Goal: Find specific page/section: Find specific page/section

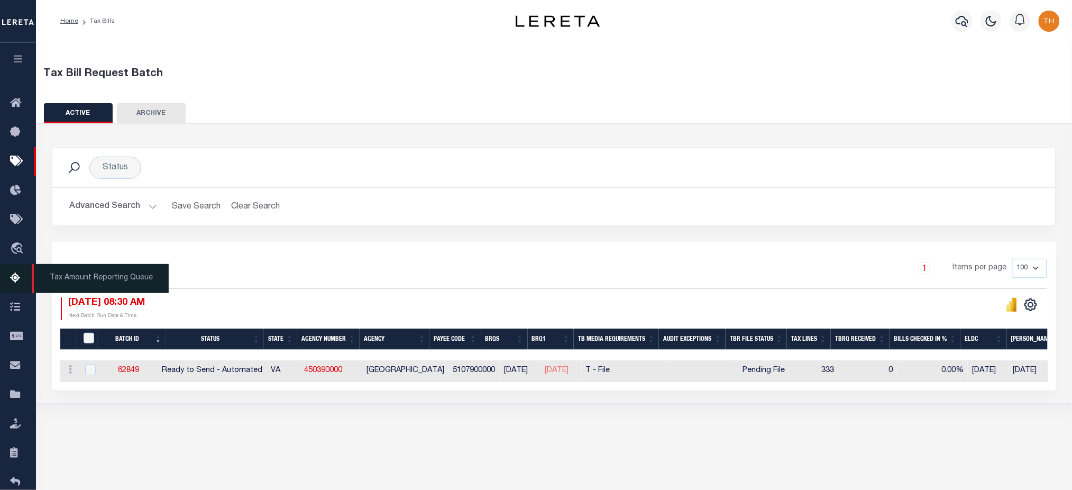
click at [28, 282] on link "Tax Amount Reporting Queue" at bounding box center [18, 278] width 36 height 29
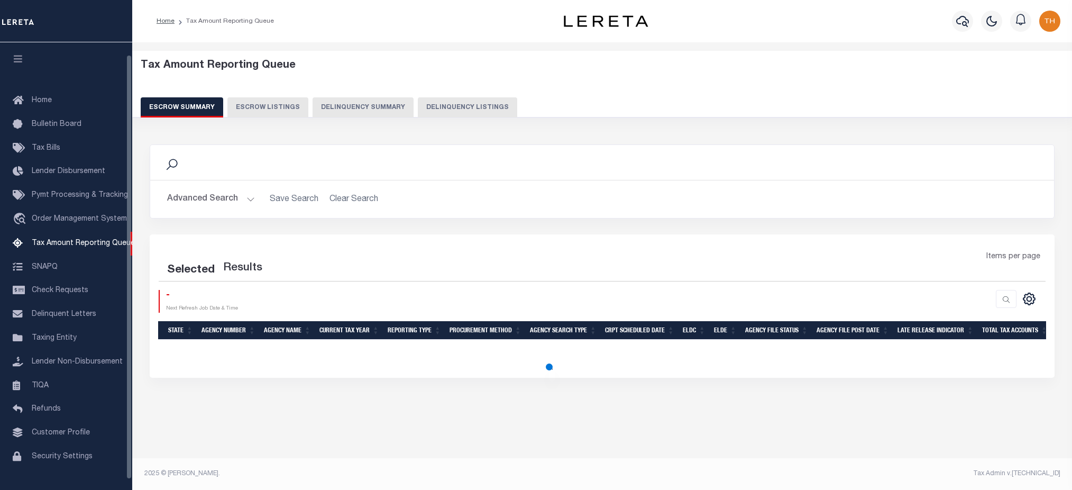
select select "100"
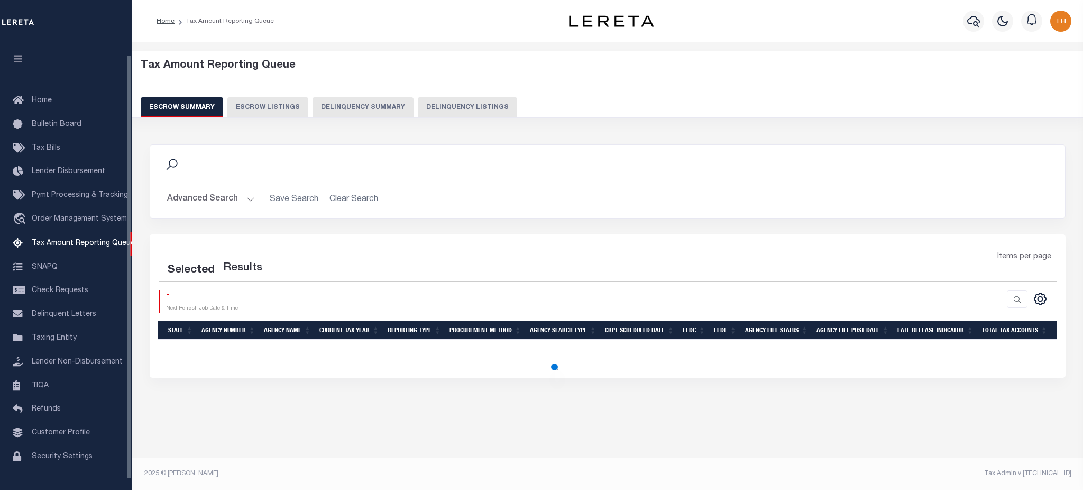
select select "100"
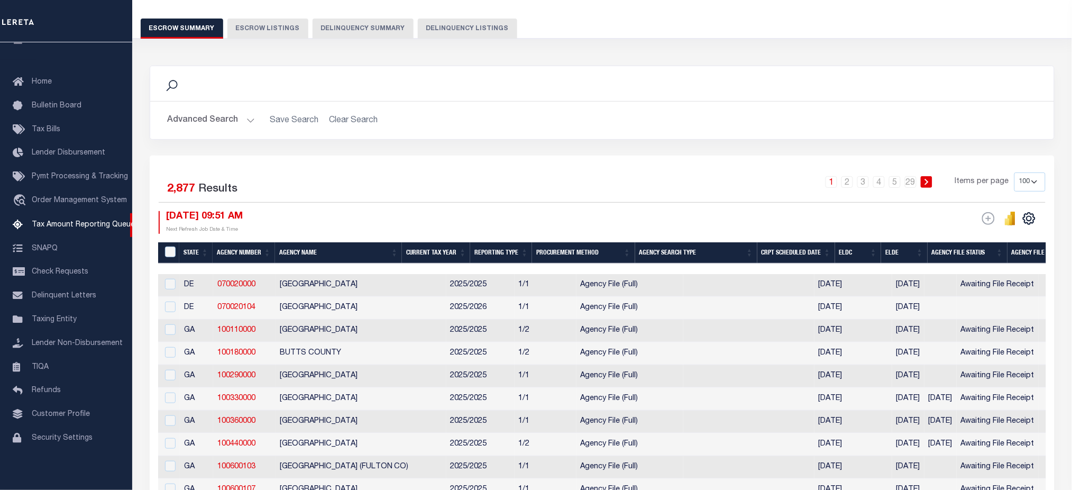
scroll to position [212, 0]
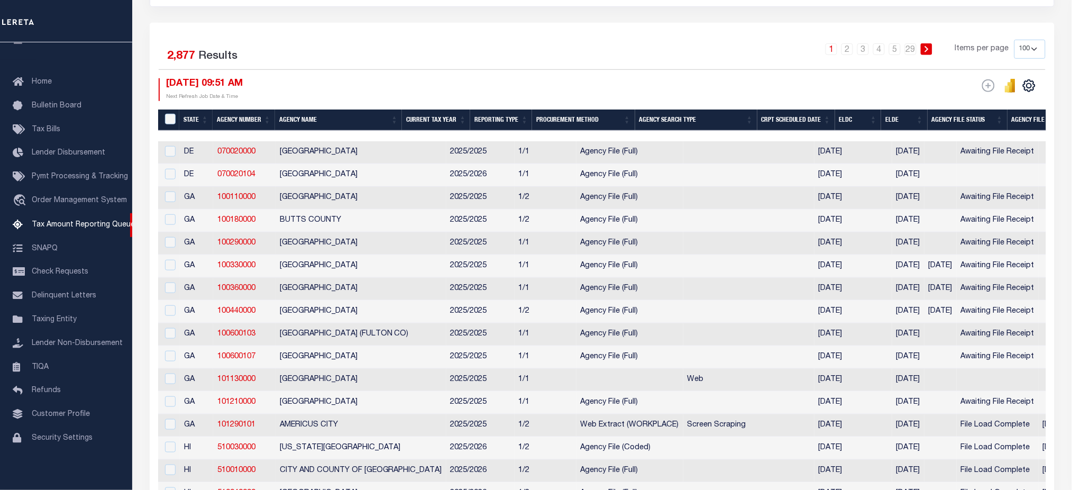
drag, startPoint x: 458, startPoint y: 134, endPoint x: 511, endPoint y: 139, distance: 53.6
click at [511, 139] on div at bounding box center [602, 136] width 888 height 11
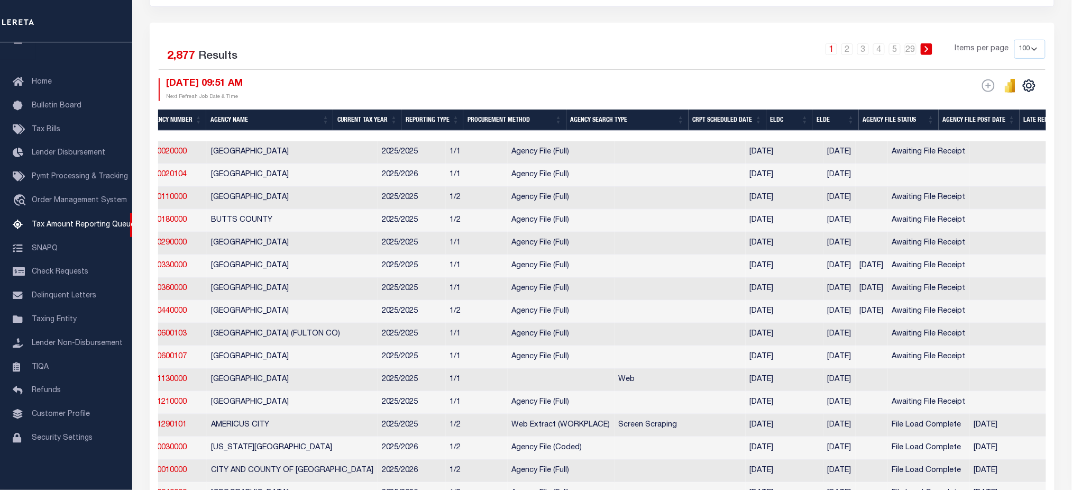
scroll to position [0, 30]
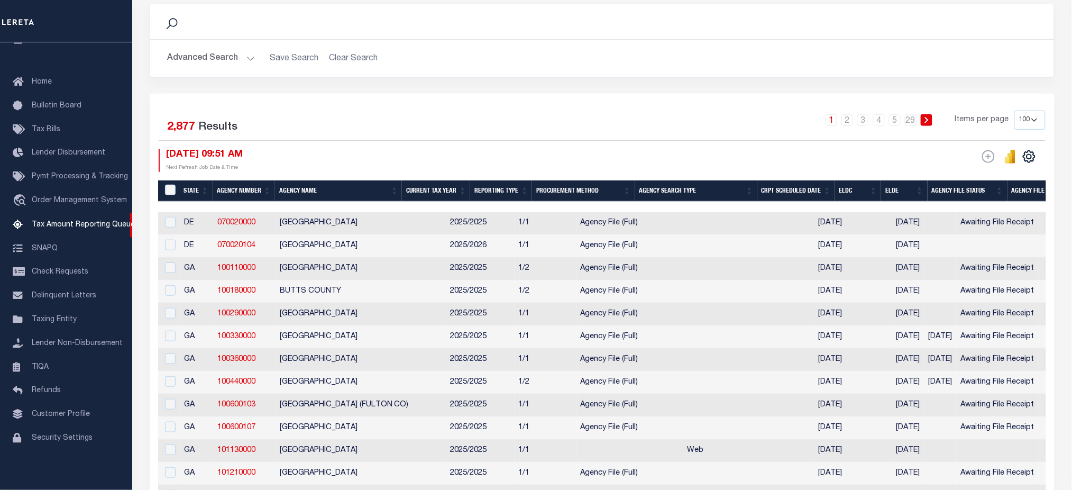
click at [223, 63] on button "Advanced Search" at bounding box center [211, 58] width 88 height 21
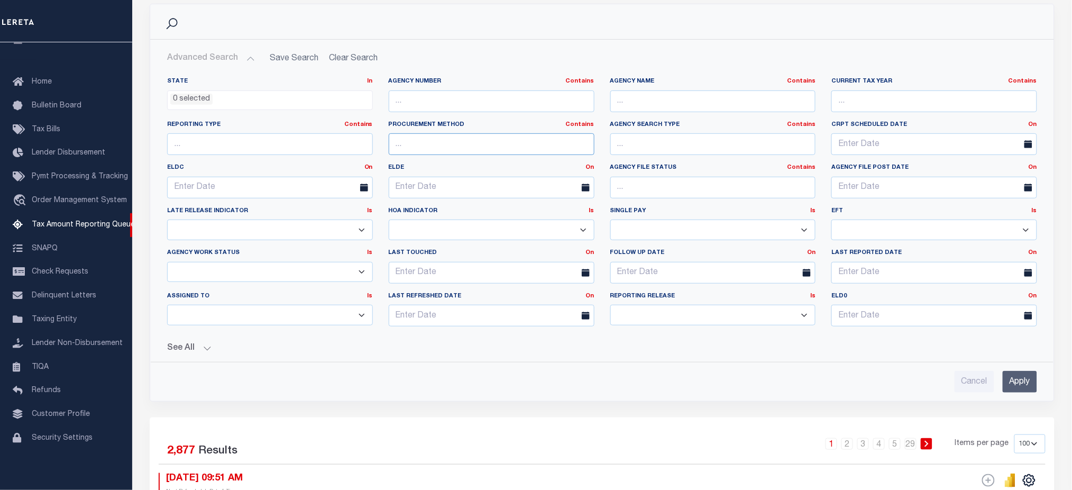
click at [448, 143] on input "text" at bounding box center [492, 144] width 206 height 22
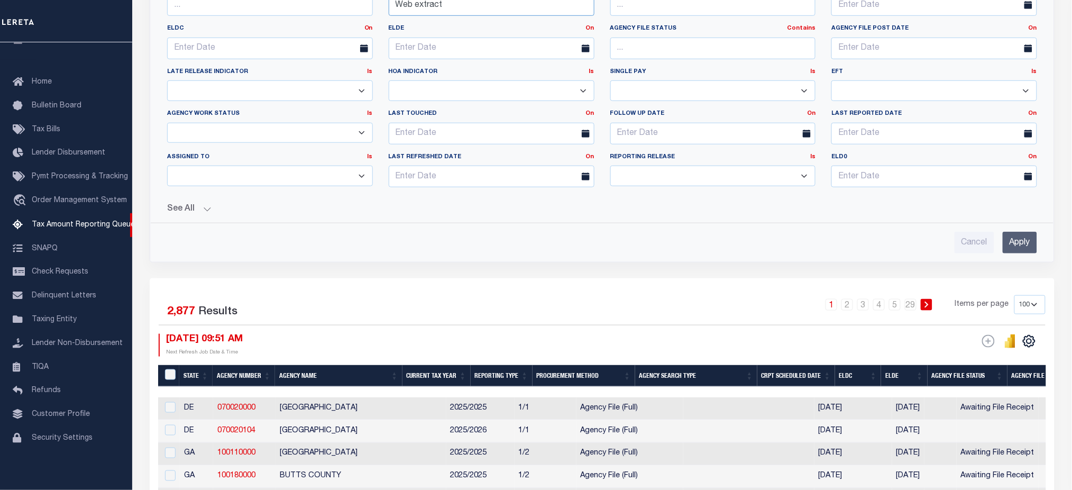
type input "Web extract"
click at [1005, 245] on input "Apply" at bounding box center [1020, 243] width 34 height 22
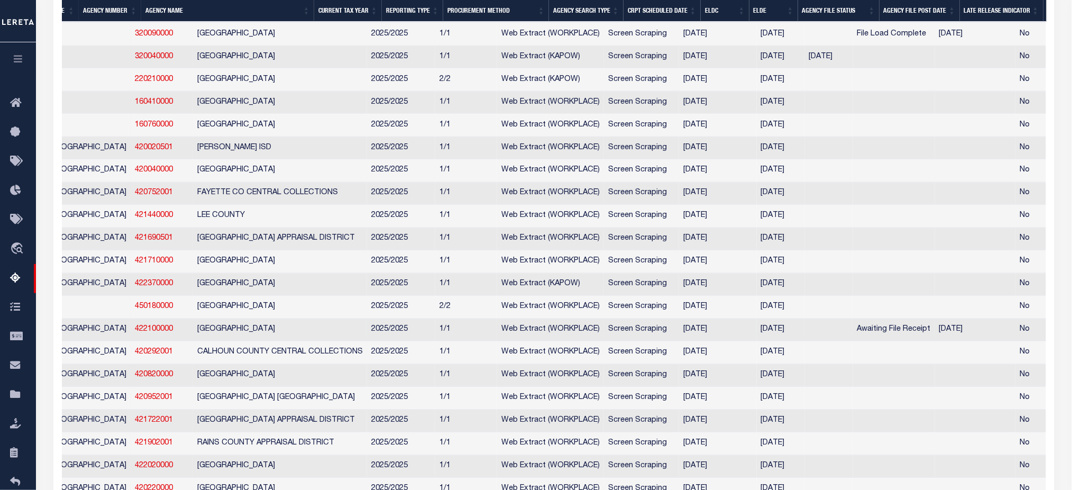
scroll to position [0, 0]
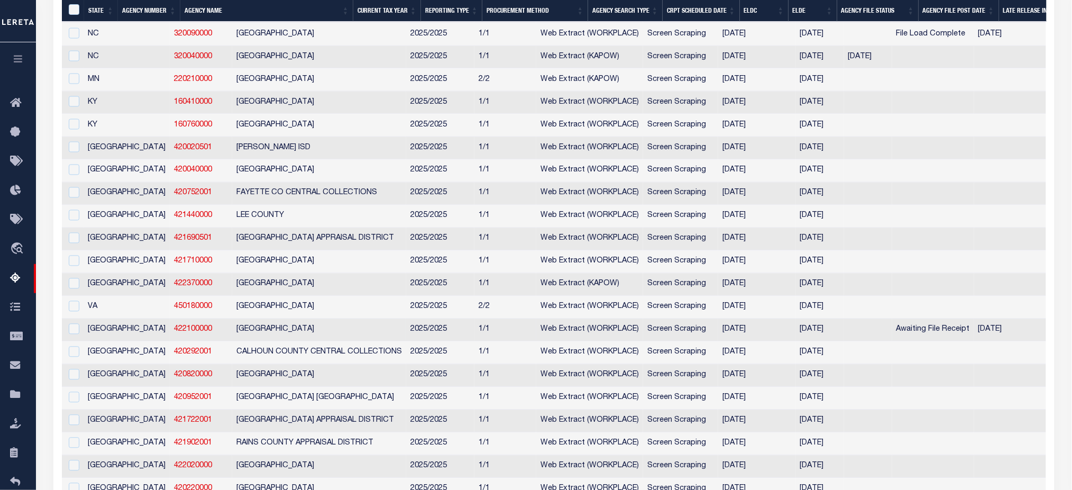
drag, startPoint x: 743, startPoint y: 348, endPoint x: 159, endPoint y: 352, distance: 583.8
click at [284, 342] on td "SHELBY COUNTY" at bounding box center [319, 330] width 174 height 23
checkbox input "true"
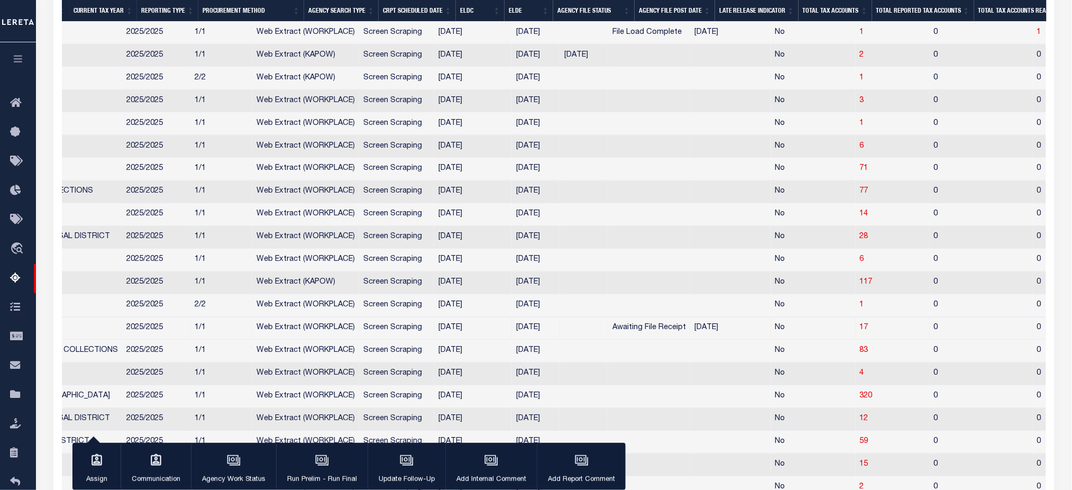
scroll to position [0, 452]
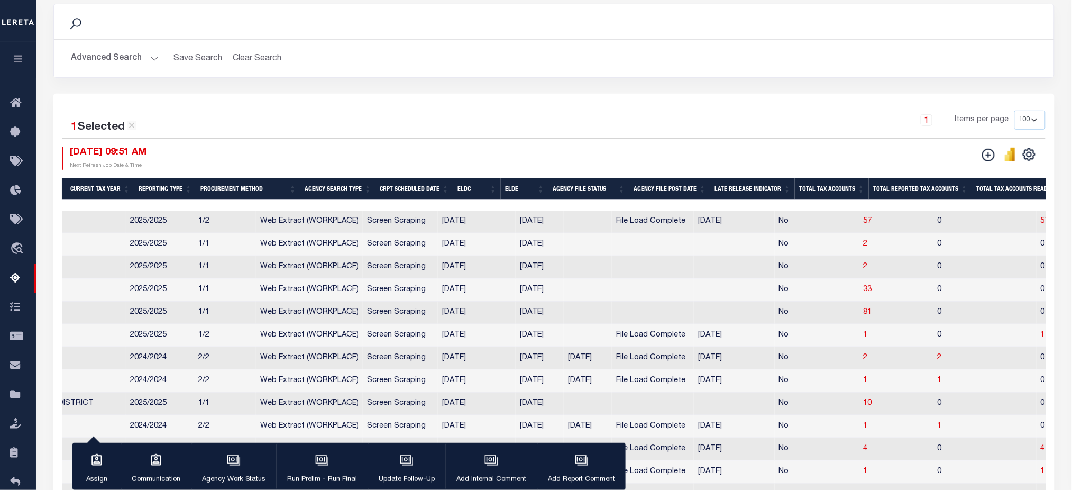
click at [400, 190] on th "CRPT Scheduled Date" at bounding box center [414, 189] width 78 height 22
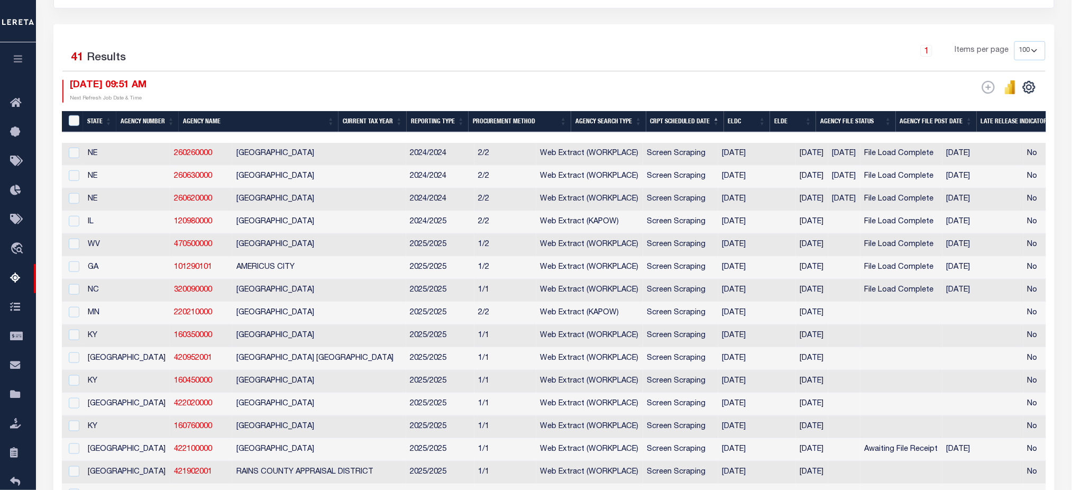
scroll to position [212, 0]
